Goal: Information Seeking & Learning: Find specific fact

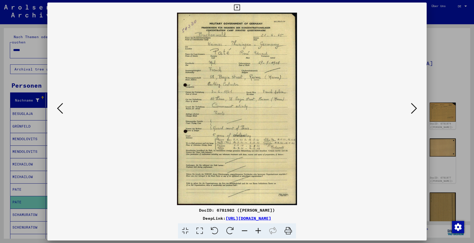
scroll to position [146, 0]
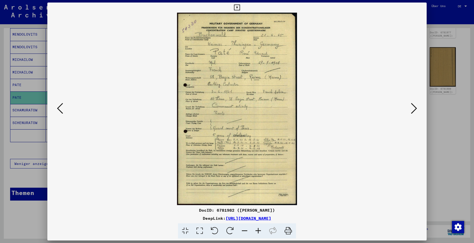
click at [411, 111] on icon at bounding box center [414, 109] width 6 height 12
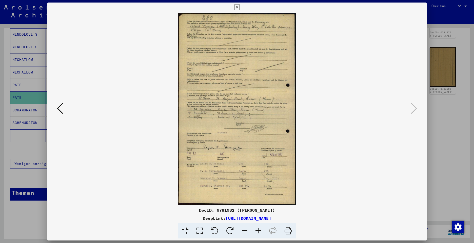
drag, startPoint x: 234, startPoint y: 9, endPoint x: 111, endPoint y: 80, distance: 141.7
click at [234, 9] on icon at bounding box center [237, 8] width 6 height 6
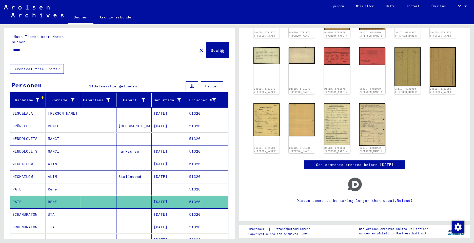
scroll to position [0, 0]
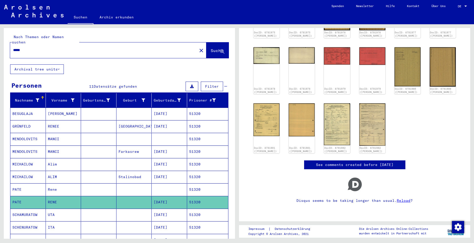
click at [32, 45] on div "*****" at bounding box center [102, 50] width 184 height 11
drag, startPoint x: 30, startPoint y: 44, endPoint x: 3, endPoint y: 42, distance: 26.9
click at [3, 42] on div "Nach Themen oder Namen suchen ***** close Suche Archival tree units Personen 11…" at bounding box center [118, 131] width 237 height 215
paste input "text"
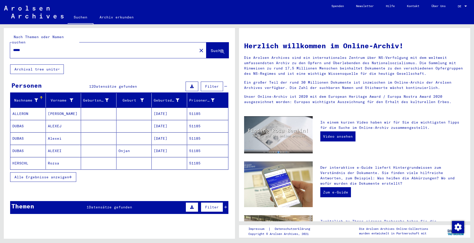
click at [35, 175] on span "Alle Ergebnisse anzeigen" at bounding box center [41, 177] width 55 height 5
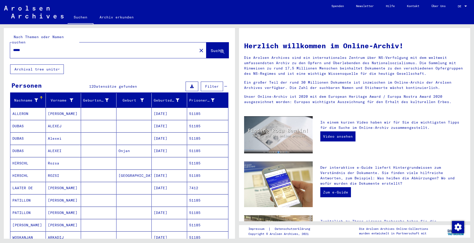
click at [25, 196] on mat-cell "PATILLON" at bounding box center [27, 201] width 35 height 12
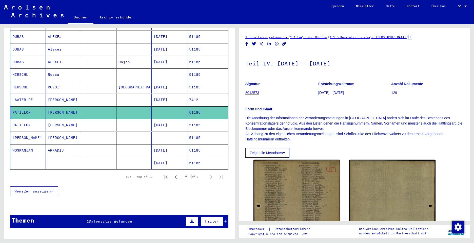
scroll to position [101, 0]
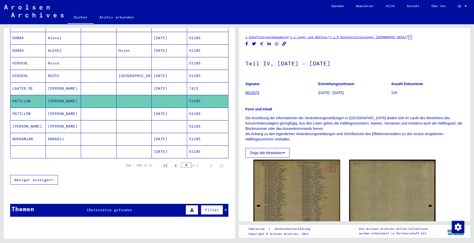
click at [24, 108] on mat-cell "PATILLON" at bounding box center [27, 114] width 35 height 12
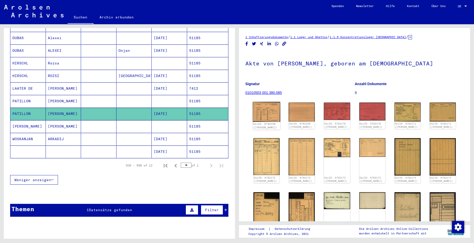
click at [270, 108] on img at bounding box center [266, 112] width 27 height 20
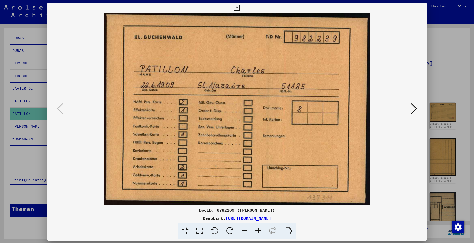
click at [270, 108] on img at bounding box center [237, 109] width 345 height 193
click at [415, 109] on icon at bounding box center [414, 109] width 6 height 12
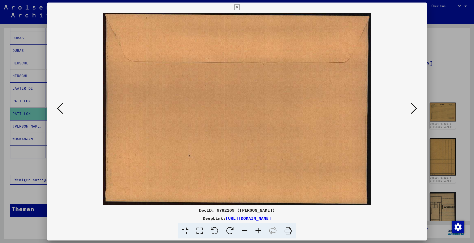
click at [415, 109] on icon at bounding box center [414, 109] width 6 height 12
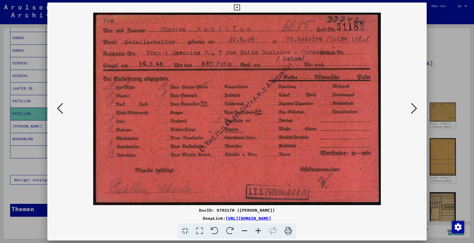
click at [413, 109] on icon at bounding box center [414, 109] width 6 height 12
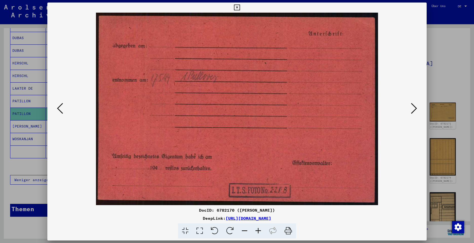
click at [413, 109] on icon at bounding box center [414, 109] width 6 height 12
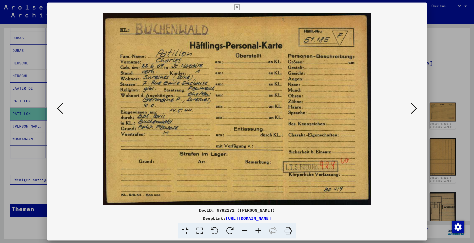
click at [412, 111] on icon at bounding box center [414, 109] width 6 height 12
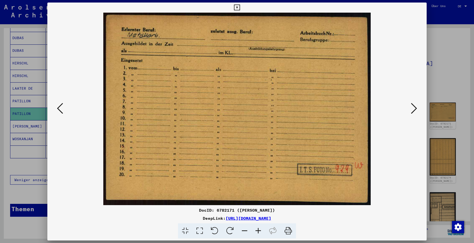
click at [412, 111] on icon at bounding box center [414, 109] width 6 height 12
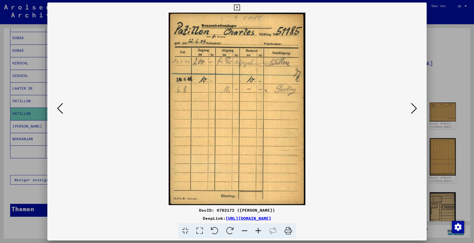
click at [412, 111] on icon at bounding box center [414, 109] width 6 height 12
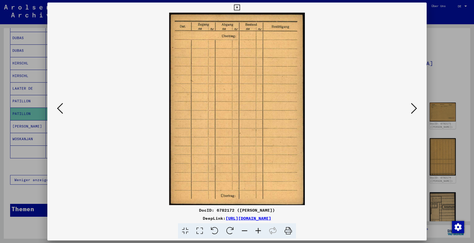
click at [412, 111] on icon at bounding box center [414, 109] width 6 height 12
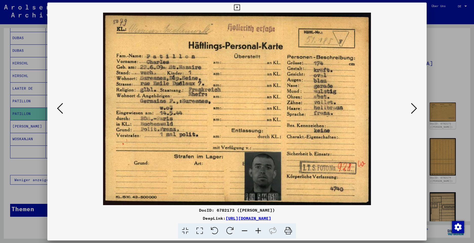
click at [412, 111] on icon at bounding box center [414, 109] width 6 height 12
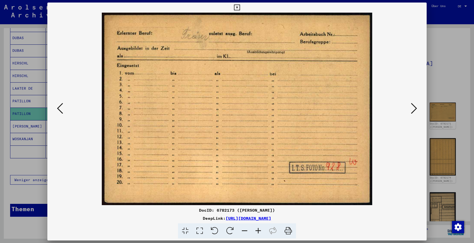
click at [415, 109] on icon at bounding box center [414, 109] width 6 height 12
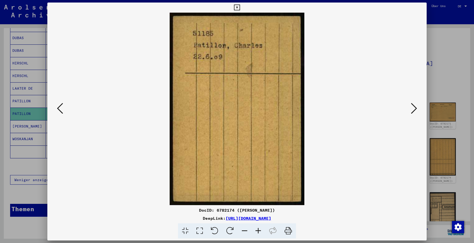
click at [415, 109] on icon at bounding box center [414, 109] width 6 height 12
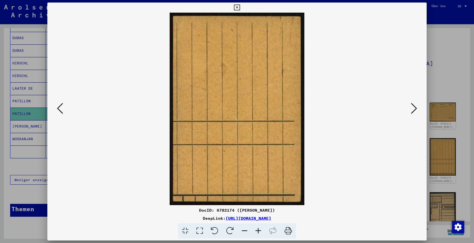
click at [415, 109] on icon at bounding box center [414, 109] width 6 height 12
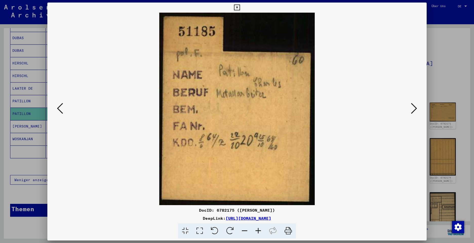
click at [415, 109] on icon at bounding box center [414, 109] width 6 height 12
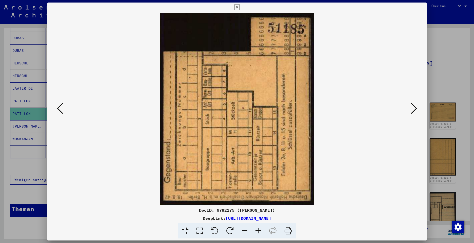
click at [415, 109] on icon at bounding box center [414, 109] width 6 height 12
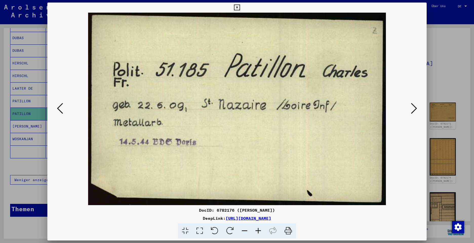
click at [415, 109] on icon at bounding box center [414, 109] width 6 height 12
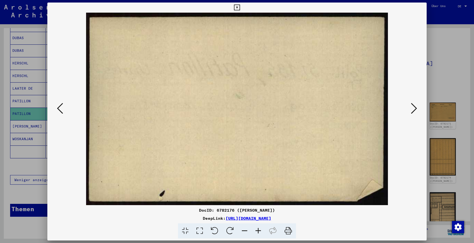
click at [415, 109] on icon at bounding box center [414, 109] width 6 height 12
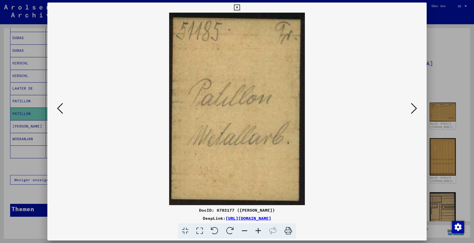
click at [415, 109] on icon at bounding box center [414, 109] width 6 height 12
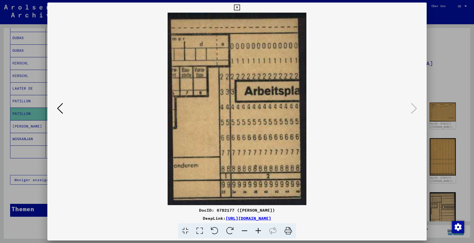
click at [237, 7] on icon at bounding box center [237, 8] width 6 height 6
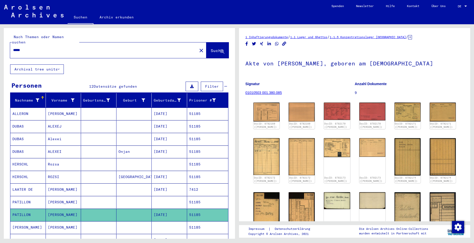
drag, startPoint x: 29, startPoint y: 43, endPoint x: 3, endPoint y: 40, distance: 25.9
click at [3, 42] on div "Nach Themen oder Namen suchen ***** close Suche Archival tree units Personen 12…" at bounding box center [118, 131] width 237 height 215
paste input "text"
type input "*****"
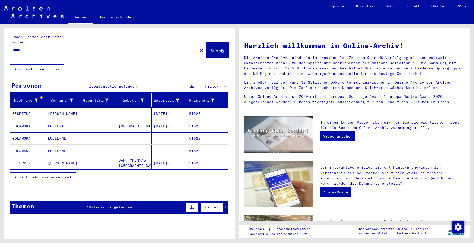
click at [59, 173] on button "Alle Ergebnisse anzeigen" at bounding box center [43, 178] width 66 height 10
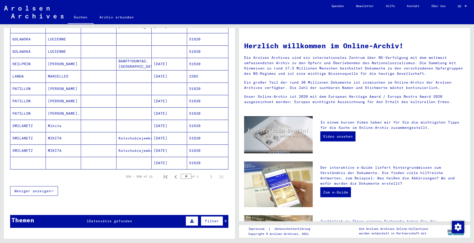
scroll to position [101, 0]
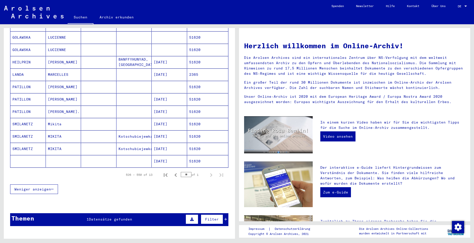
click at [19, 84] on mat-cell "PATILLON" at bounding box center [27, 87] width 35 height 12
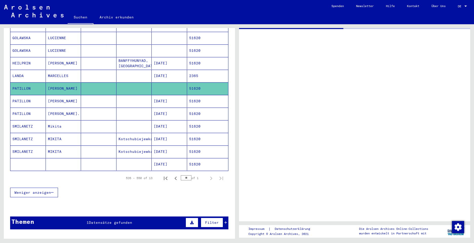
scroll to position [102, 0]
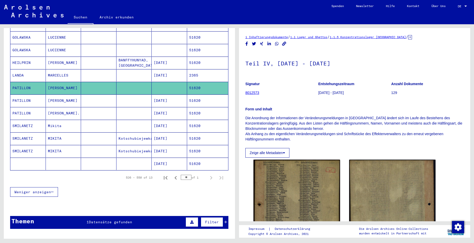
click at [23, 95] on mat-cell "PATILLON" at bounding box center [27, 101] width 35 height 12
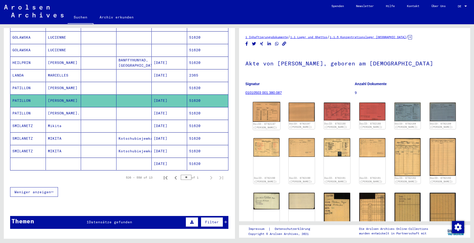
click at [265, 111] on img at bounding box center [266, 112] width 27 height 20
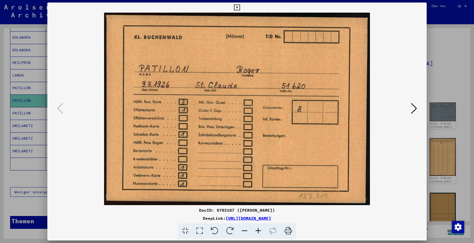
click at [411, 110] on icon at bounding box center [414, 109] width 6 height 12
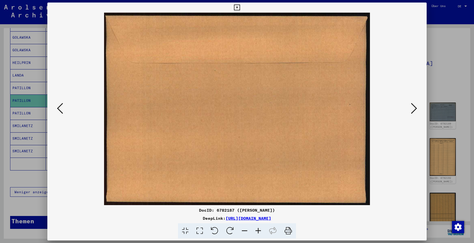
click at [411, 110] on icon at bounding box center [414, 109] width 6 height 12
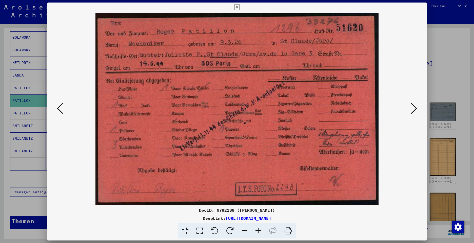
click at [414, 110] on icon at bounding box center [414, 109] width 6 height 12
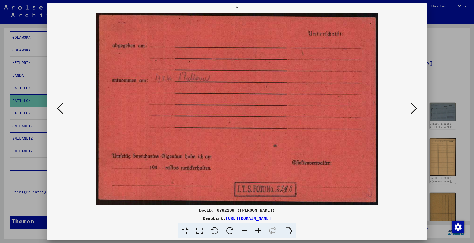
click at [414, 110] on icon at bounding box center [414, 109] width 6 height 12
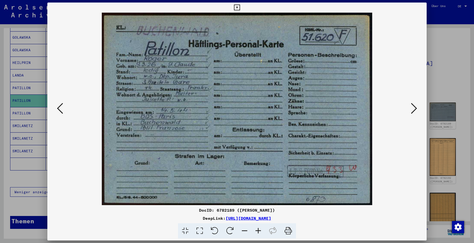
click at [411, 110] on icon at bounding box center [414, 109] width 6 height 12
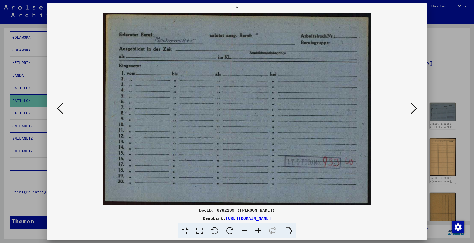
click at [411, 110] on icon at bounding box center [414, 109] width 6 height 12
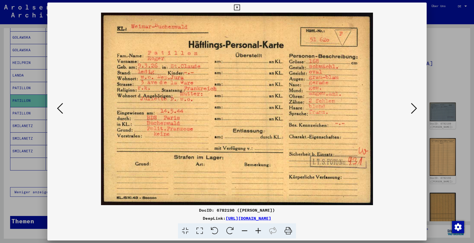
click at [411, 110] on icon at bounding box center [414, 109] width 6 height 12
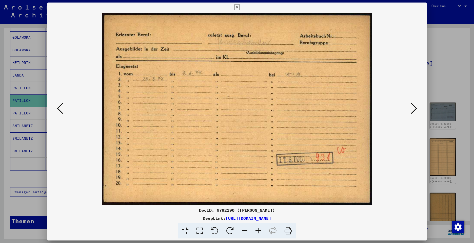
click at [414, 109] on icon at bounding box center [414, 109] width 6 height 12
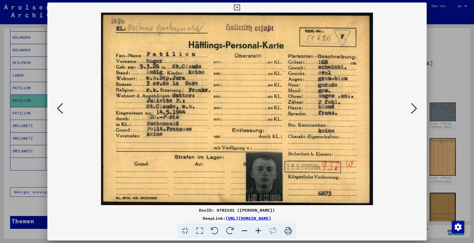
click at [414, 109] on icon at bounding box center [414, 109] width 6 height 12
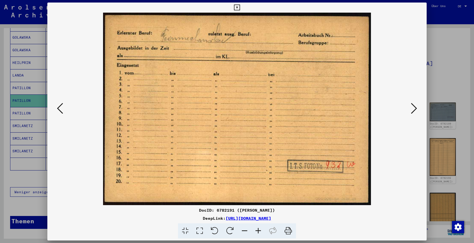
click at [414, 109] on icon at bounding box center [414, 109] width 6 height 12
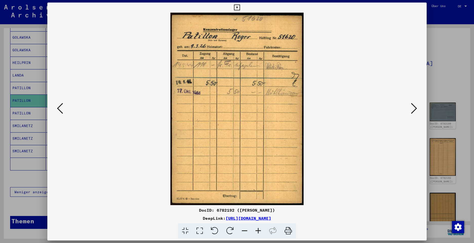
click at [414, 109] on icon at bounding box center [414, 109] width 6 height 12
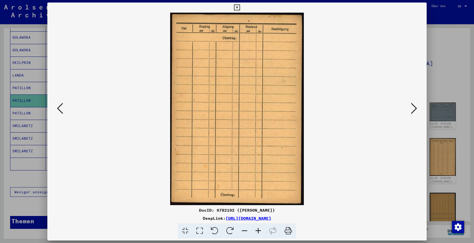
click at [414, 109] on icon at bounding box center [414, 109] width 6 height 12
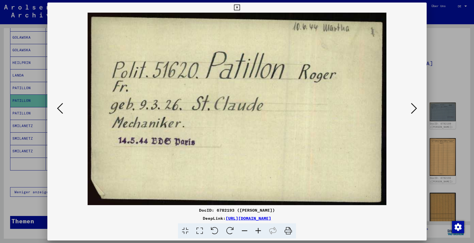
click at [414, 109] on icon at bounding box center [414, 109] width 6 height 12
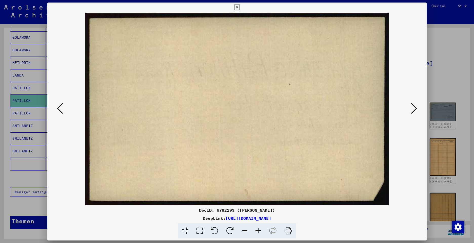
click at [414, 109] on icon at bounding box center [414, 109] width 6 height 12
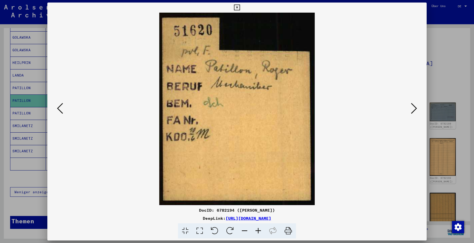
click at [414, 109] on icon at bounding box center [414, 109] width 6 height 12
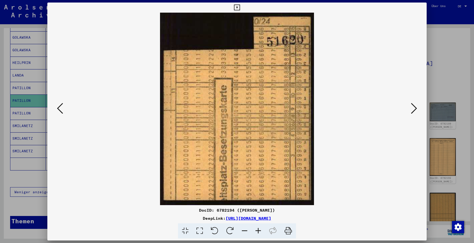
click at [414, 109] on icon at bounding box center [414, 109] width 6 height 12
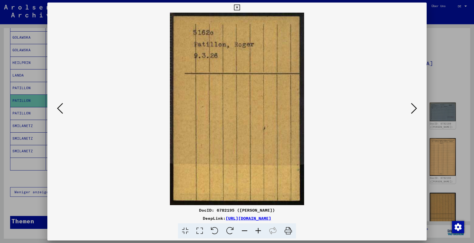
click at [414, 109] on icon at bounding box center [414, 109] width 6 height 12
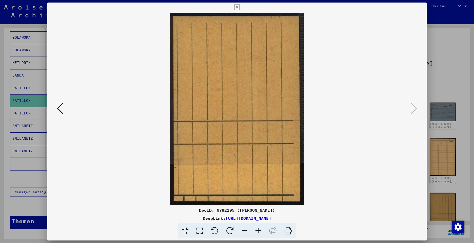
click at [236, 10] on icon at bounding box center [237, 8] width 6 height 6
